Goal: Information Seeking & Learning: Learn about a topic

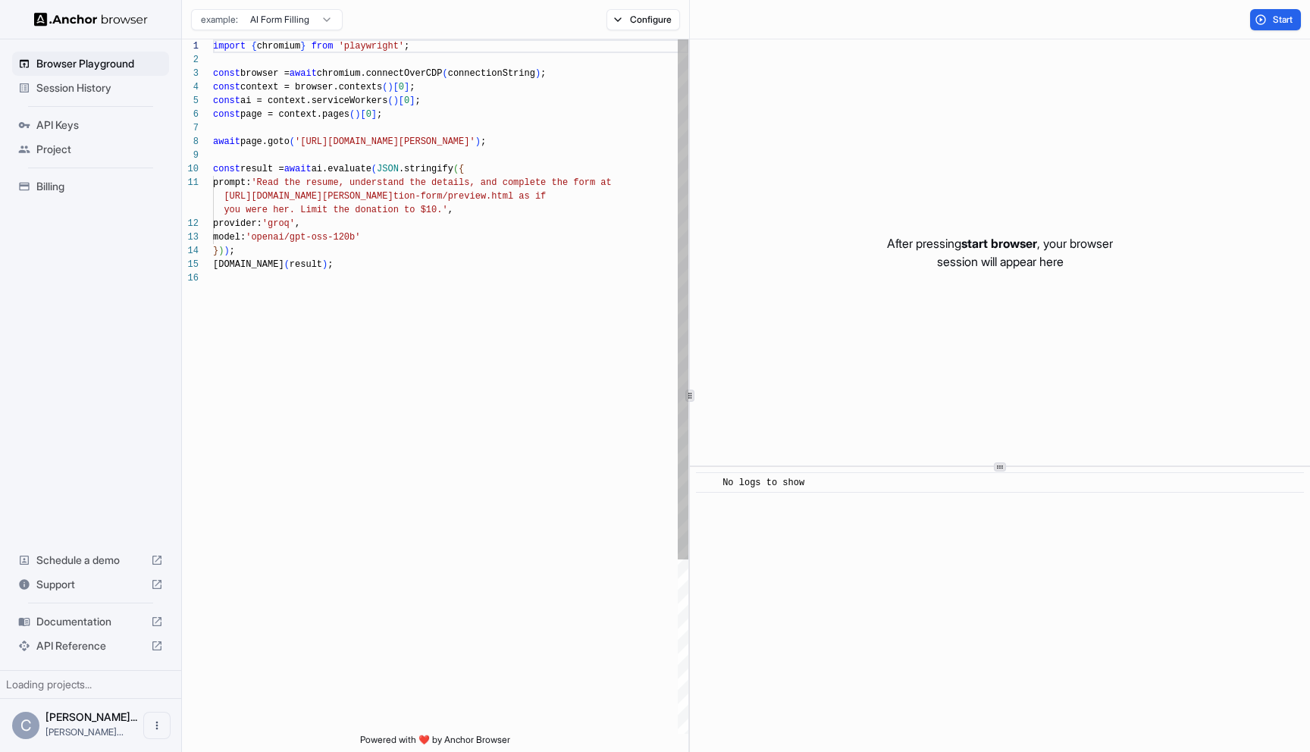
scroll to position [136, 0]
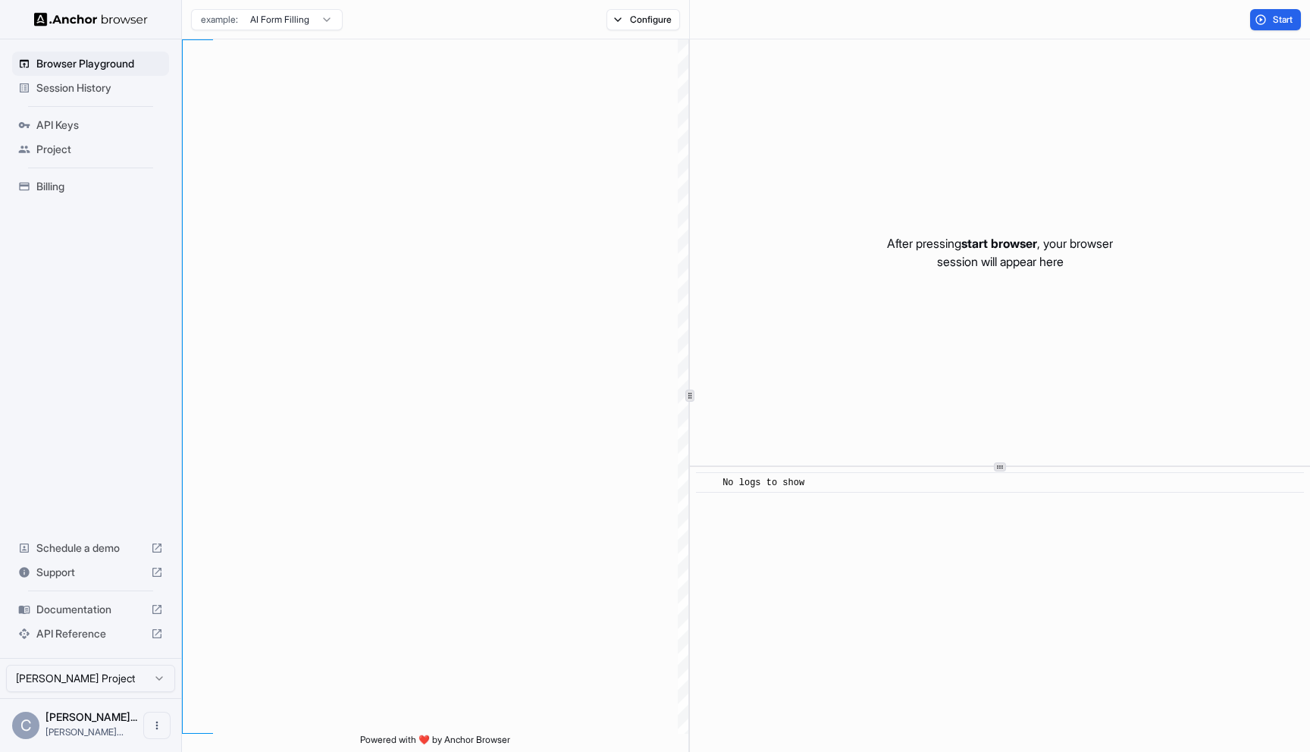
scroll to position [136, 0]
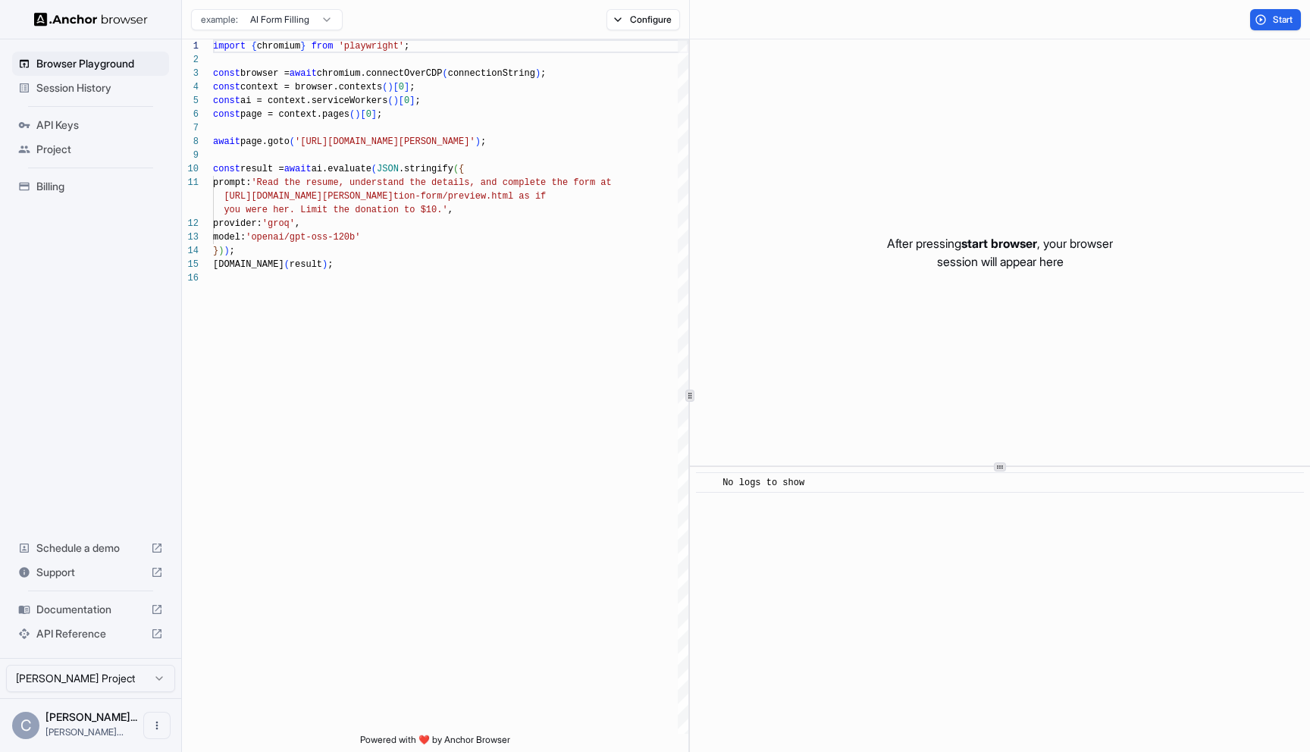
click at [85, 86] on span "Session History" at bounding box center [99, 87] width 127 height 15
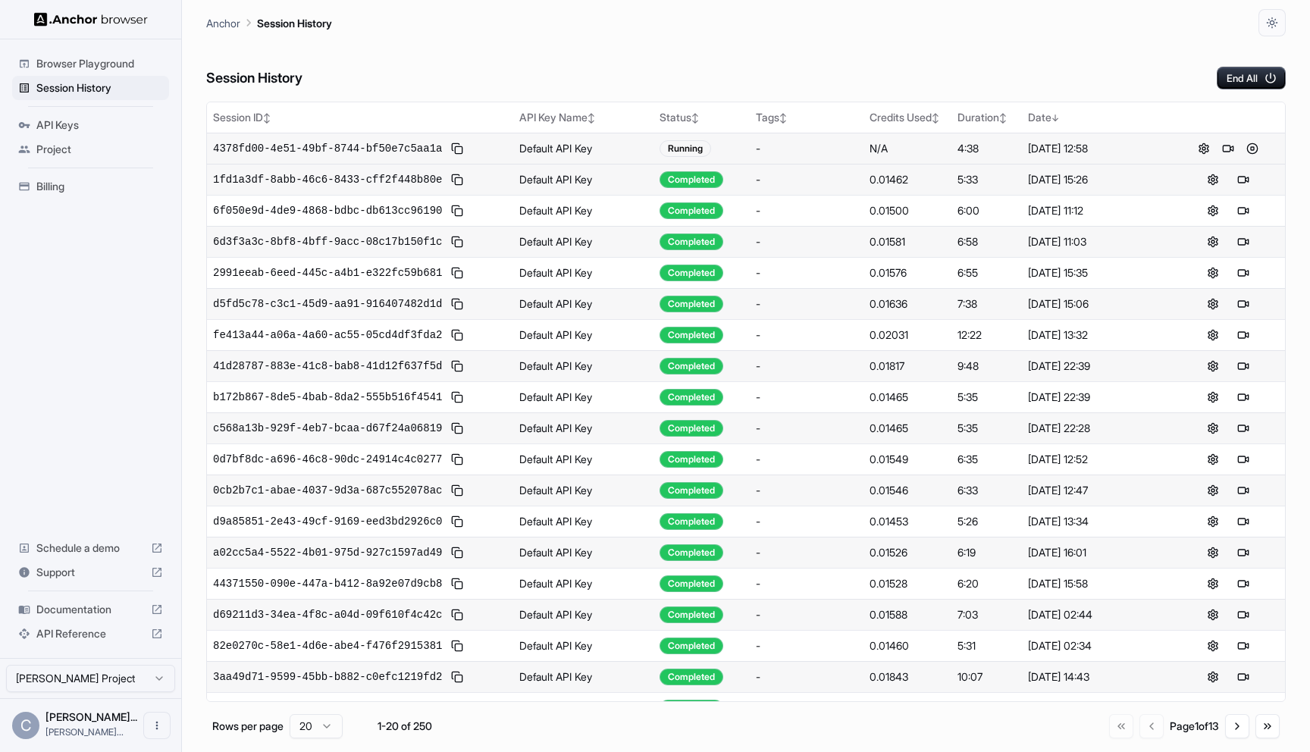
click at [845, 152] on div "-" at bounding box center [807, 148] width 102 height 15
click at [1252, 152] on button at bounding box center [1252, 148] width 18 height 18
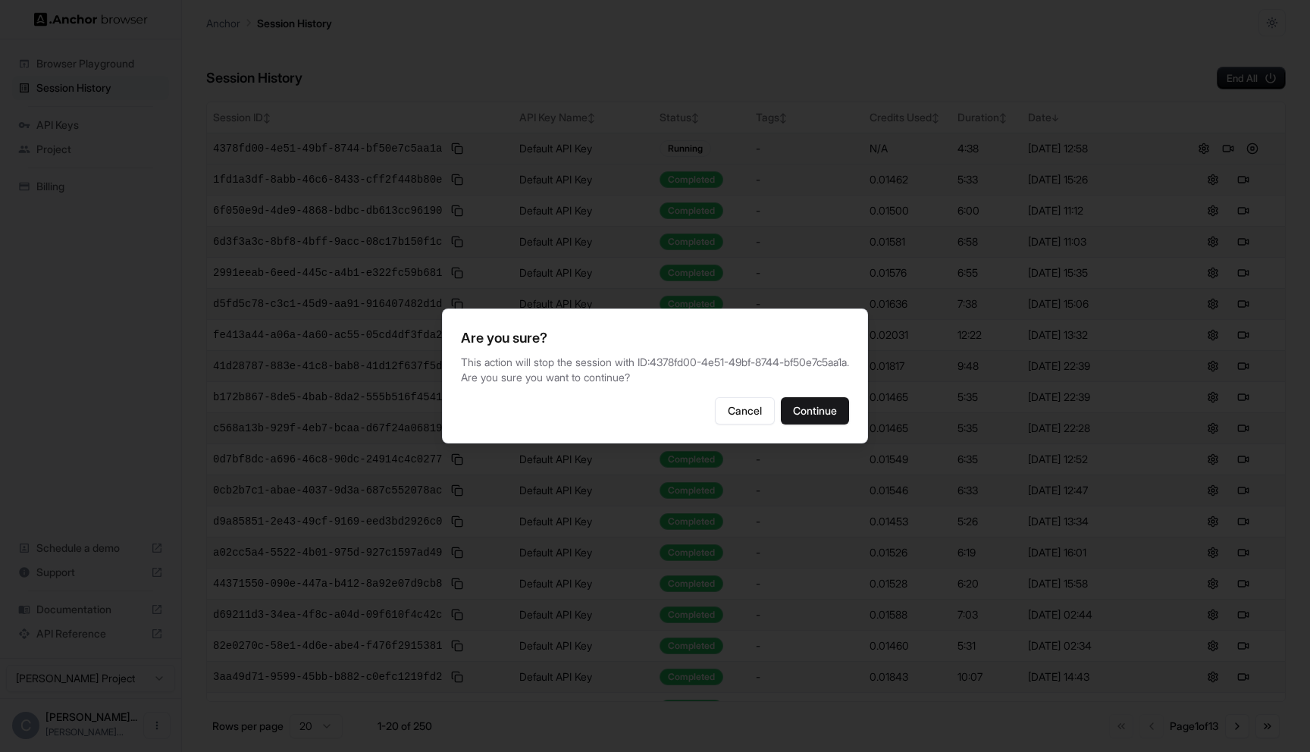
click at [870, 267] on div at bounding box center [655, 376] width 1310 height 752
click at [738, 425] on button "Cancel" at bounding box center [745, 410] width 60 height 27
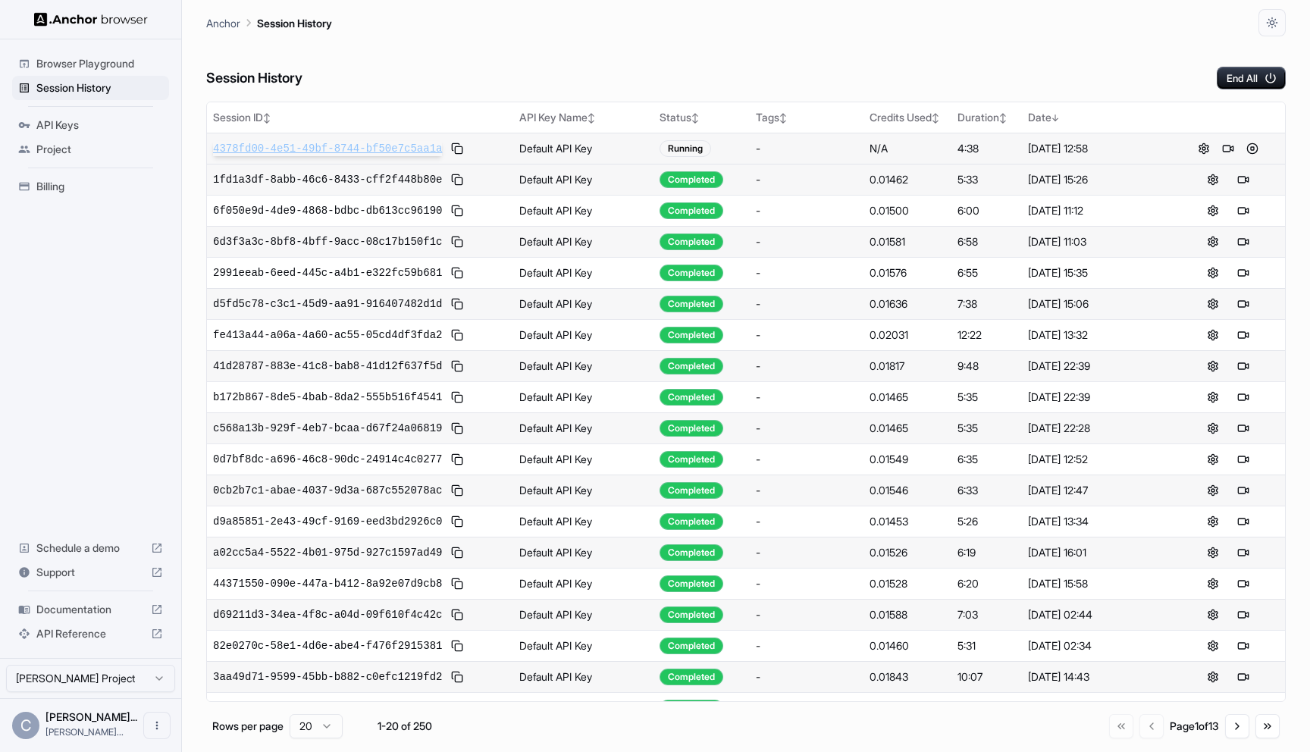
click at [420, 145] on span "4378fd00-4e51-49bf-8744-bf50e7c5aa1a" at bounding box center [327, 148] width 229 height 15
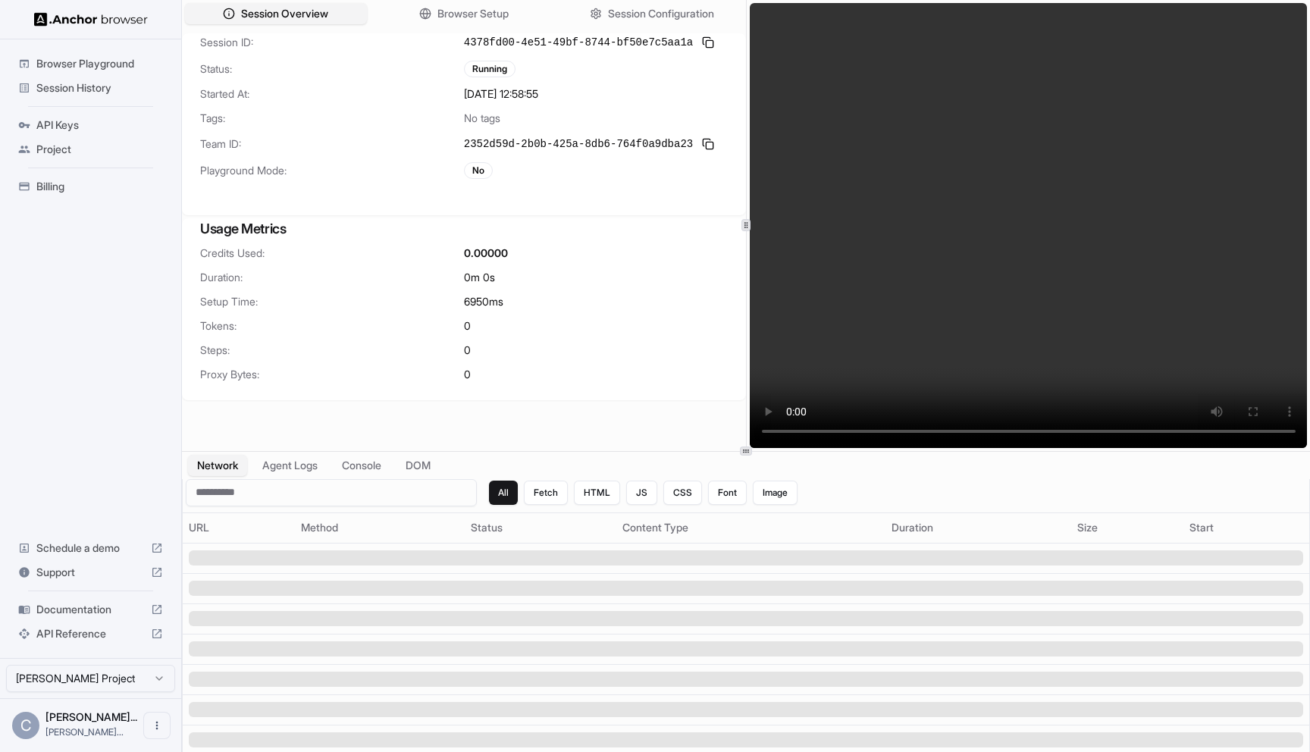
click at [920, 185] on video at bounding box center [1029, 225] width 558 height 445
